Goal: Task Accomplishment & Management: Manage account settings

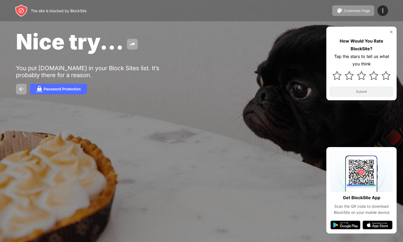
click at [392, 33] on img at bounding box center [391, 32] width 4 height 4
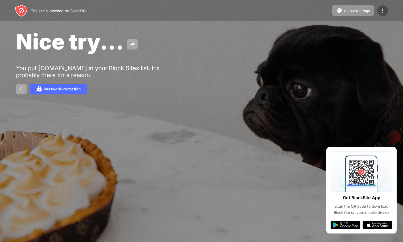
click at [381, 11] on img at bounding box center [383, 10] width 6 height 6
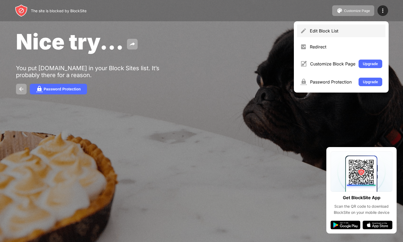
click at [324, 32] on div "Edit Block List" at bounding box center [346, 30] width 72 height 5
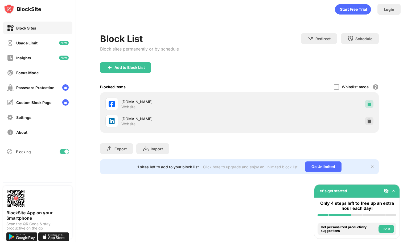
click at [369, 103] on img at bounding box center [369, 103] width 5 height 5
